Goal: Use online tool/utility: Utilize a website feature to perform a specific function

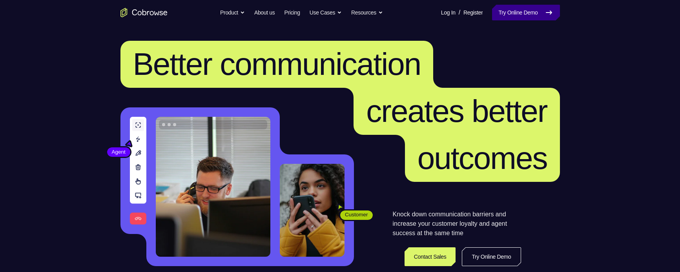
click at [541, 9] on link "Try Online Demo" at bounding box center [525, 13] width 67 height 16
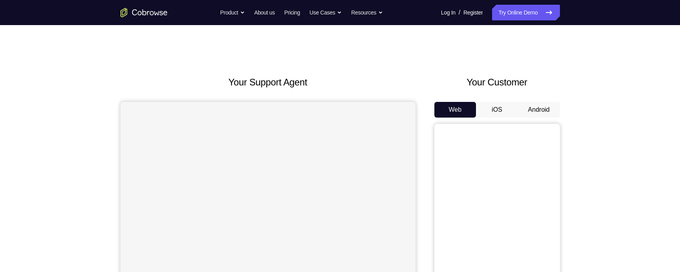
click at [538, 107] on button "Android" at bounding box center [539, 110] width 42 height 16
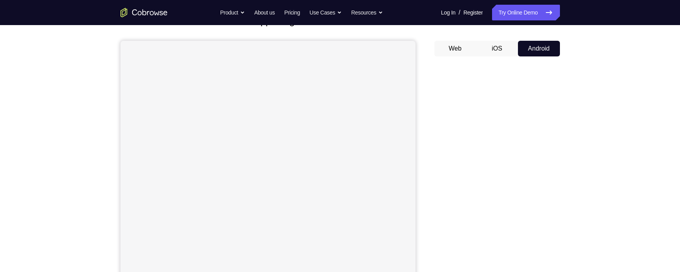
scroll to position [47, 0]
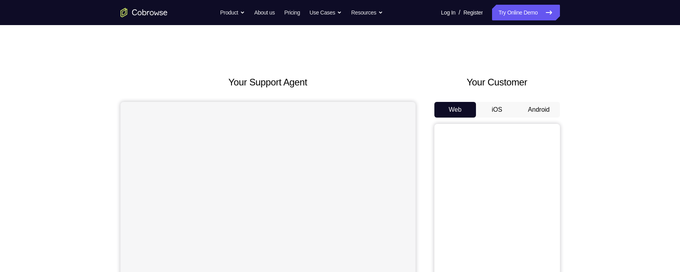
click at [537, 107] on button "Android" at bounding box center [539, 110] width 42 height 16
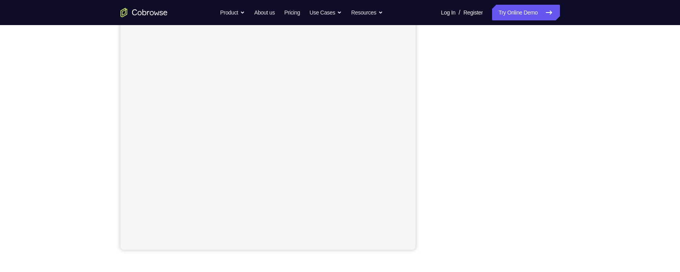
scroll to position [113, 0]
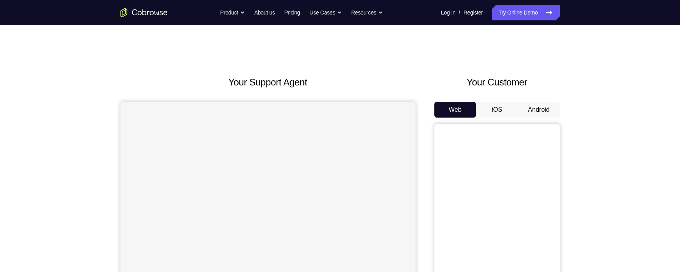
click at [535, 111] on button "Android" at bounding box center [539, 110] width 42 height 16
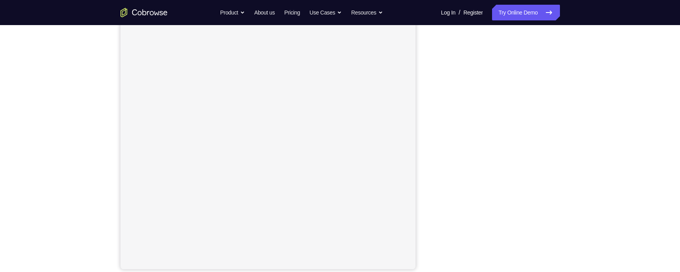
scroll to position [80, 0]
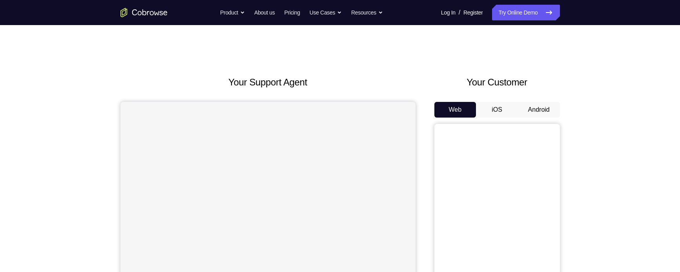
click at [545, 102] on button "Android" at bounding box center [539, 110] width 42 height 16
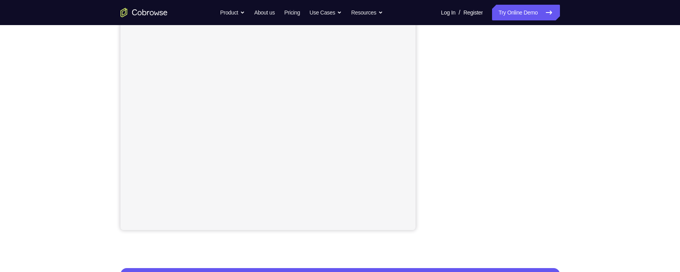
scroll to position [135, 0]
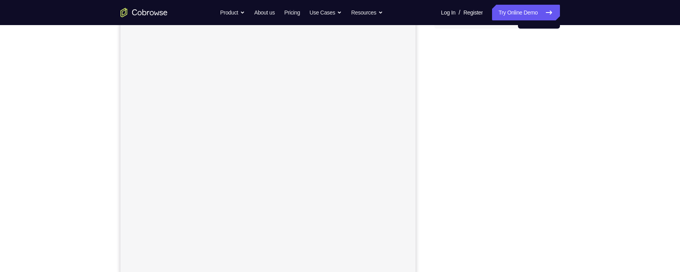
scroll to position [90, 0]
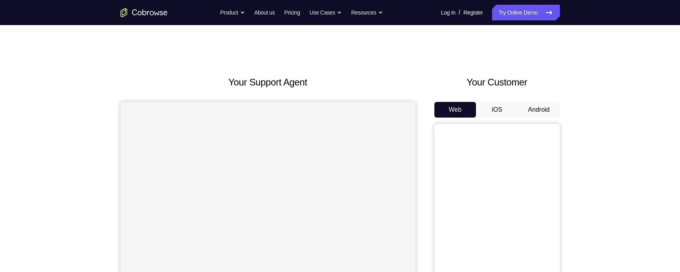
click at [549, 103] on button "Android" at bounding box center [539, 110] width 42 height 16
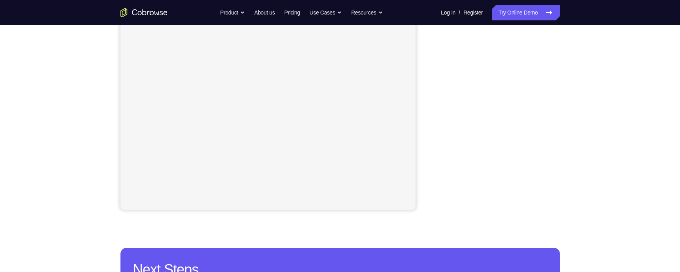
scroll to position [156, 0]
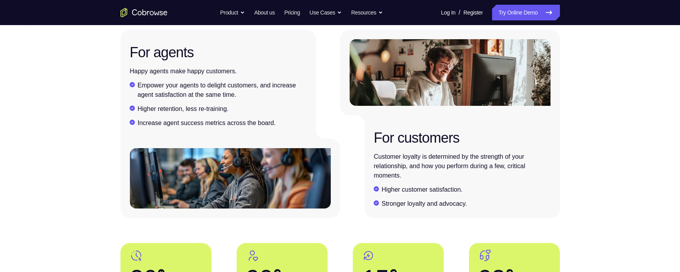
scroll to position [1301, 0]
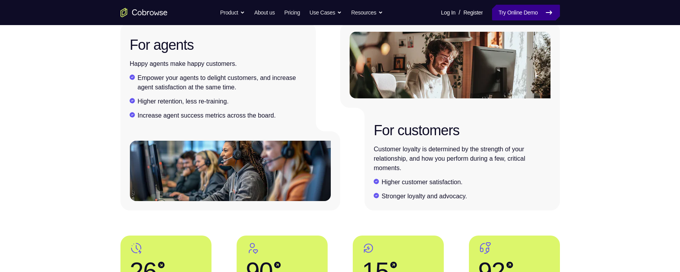
click at [520, 7] on link "Try Online Demo" at bounding box center [525, 13] width 67 height 16
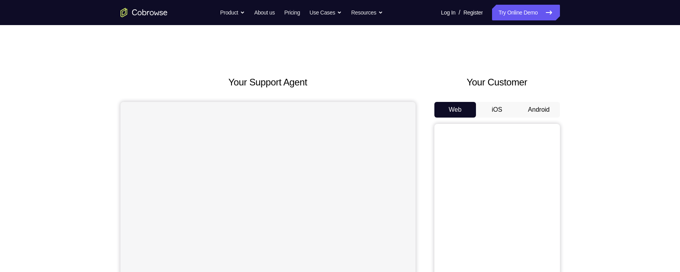
click at [534, 106] on button "Android" at bounding box center [539, 110] width 42 height 16
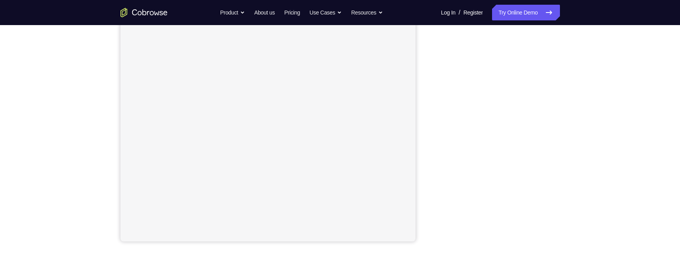
scroll to position [131, 0]
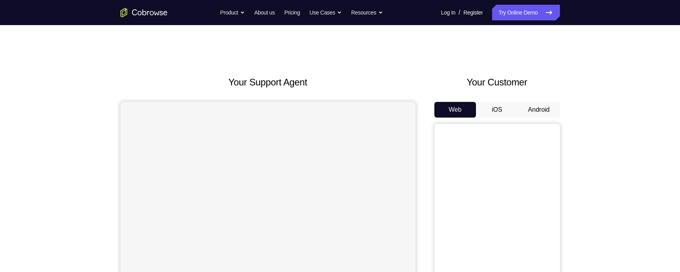
click at [537, 108] on button "Android" at bounding box center [539, 110] width 42 height 16
